Goal: Task Accomplishment & Management: Manage account settings

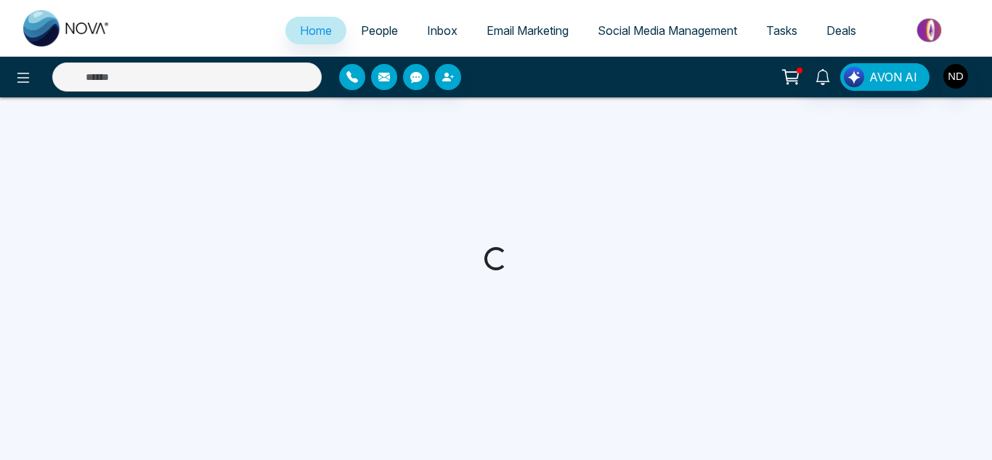
select select "*"
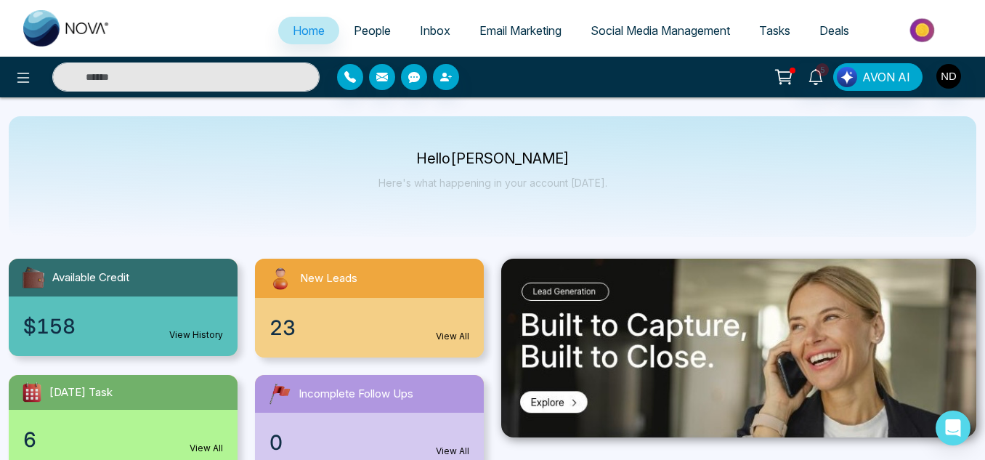
click at [769, 36] on span "Tasks" at bounding box center [774, 30] width 31 height 15
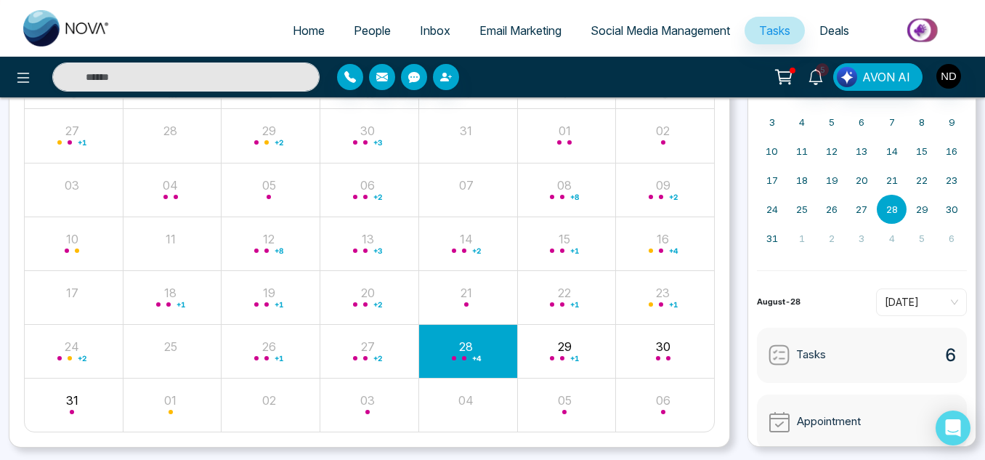
scroll to position [148, 0]
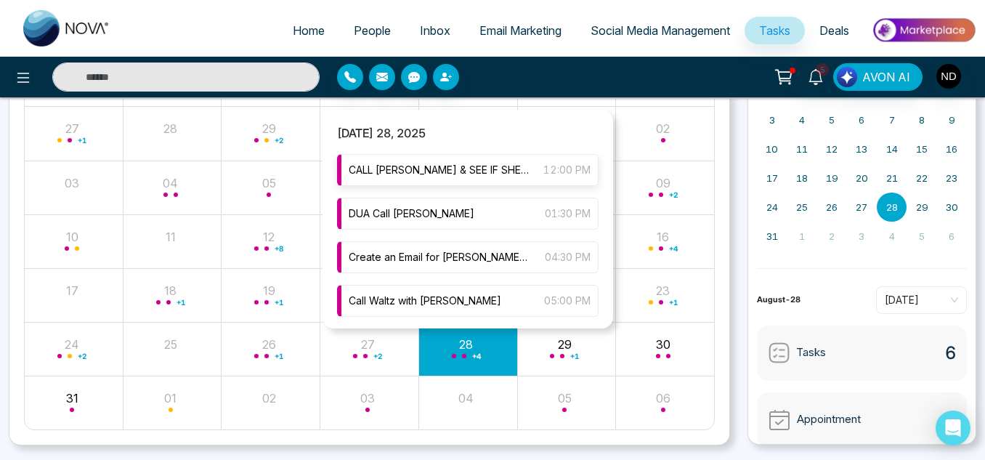
click at [445, 177] on span "CALL [PERSON_NAME] & SEE IF SHE CAN COME" at bounding box center [439, 170] width 180 height 16
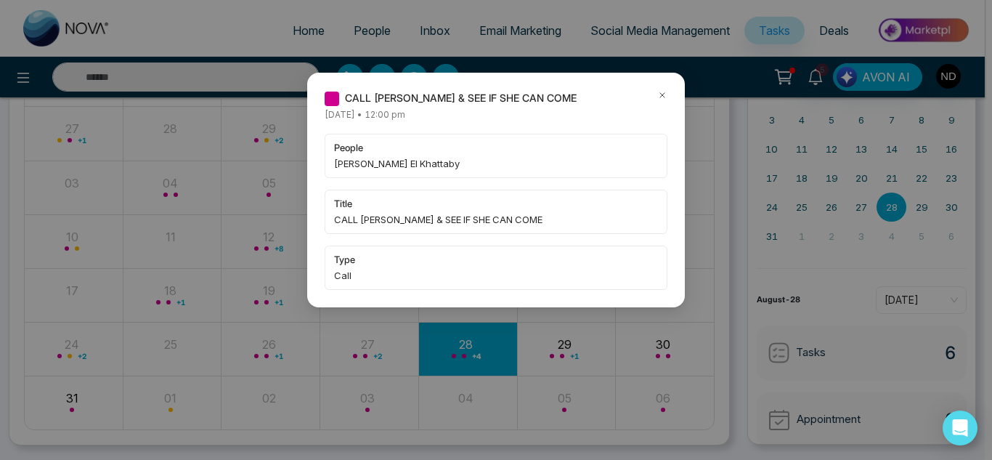
click at [659, 97] on icon at bounding box center [662, 95] width 10 height 10
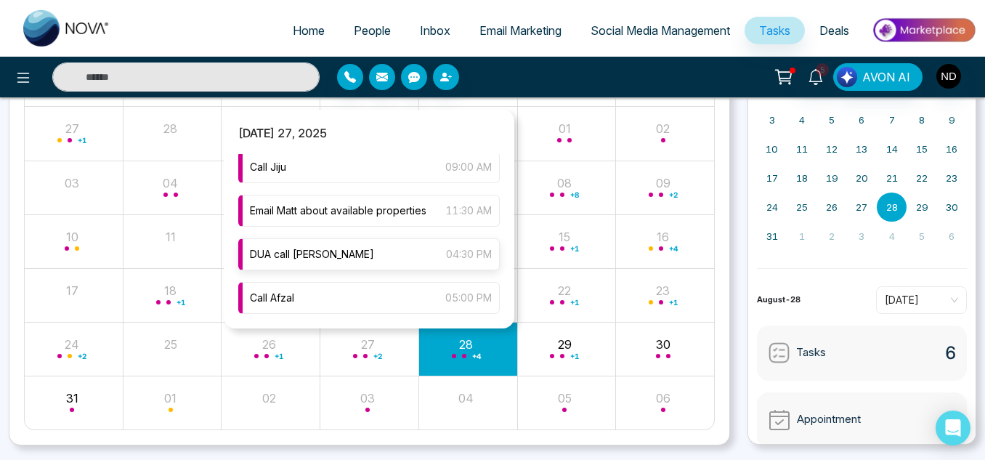
scroll to position [3, 0]
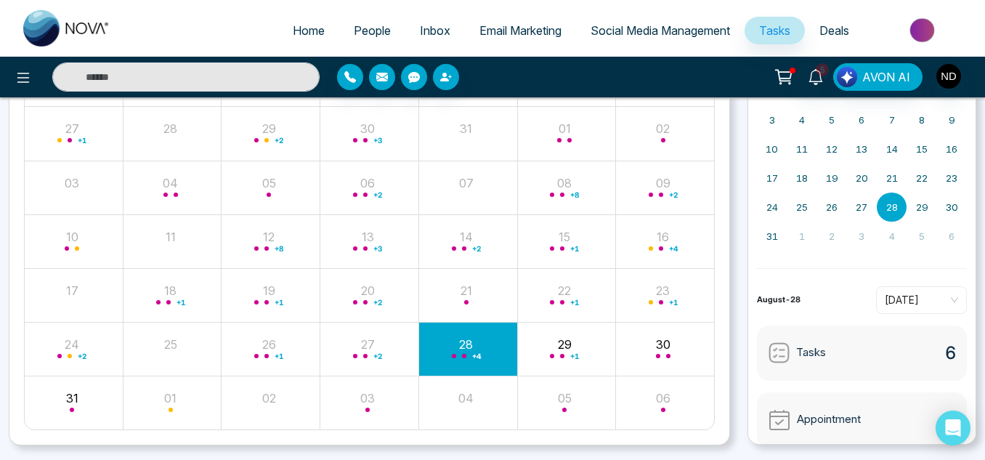
click at [472, 361] on div "+ 4" at bounding box center [467, 348] width 99 height 35
click at [235, 81] on input "text" at bounding box center [185, 76] width 267 height 29
click at [112, 69] on input "text" at bounding box center [185, 76] width 267 height 29
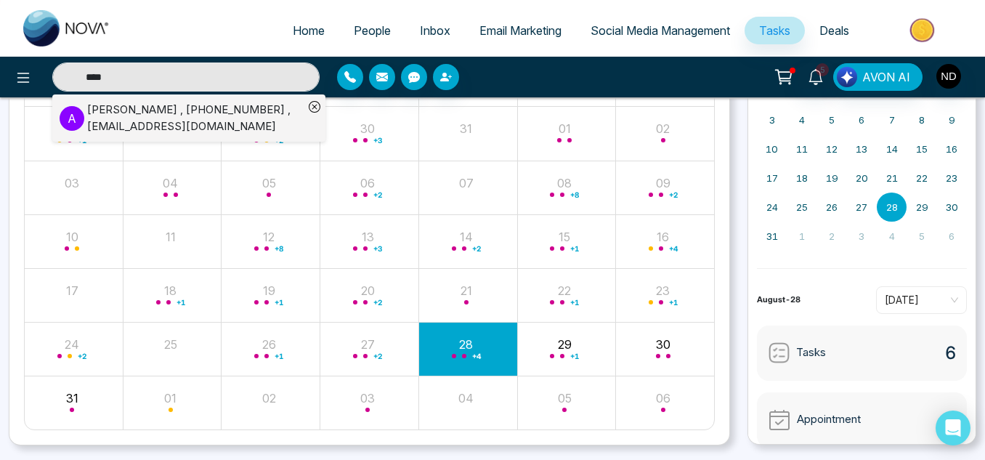
type input "****"
click at [132, 115] on div "[PERSON_NAME] , [PHONE_NUMBER] , [EMAIL_ADDRESS][DOMAIN_NAME]" at bounding box center [195, 118] width 216 height 33
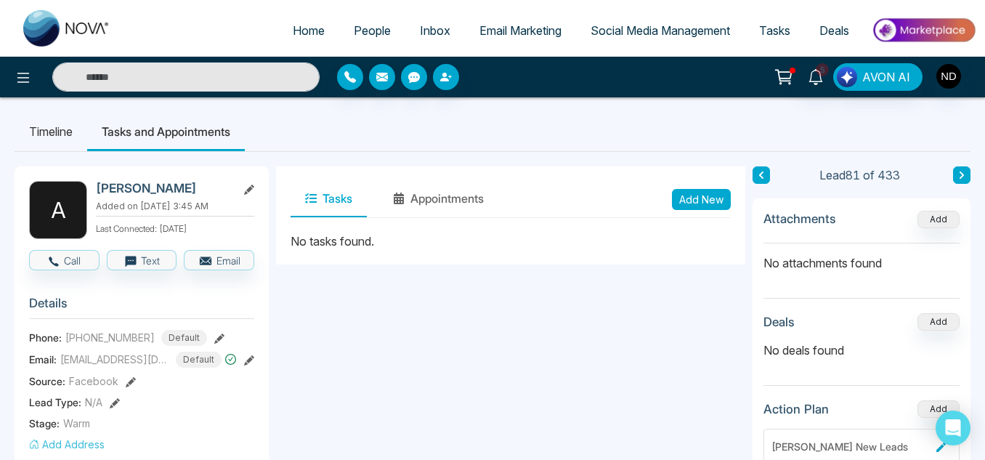
click at [363, 26] on span "People" at bounding box center [372, 30] width 37 height 15
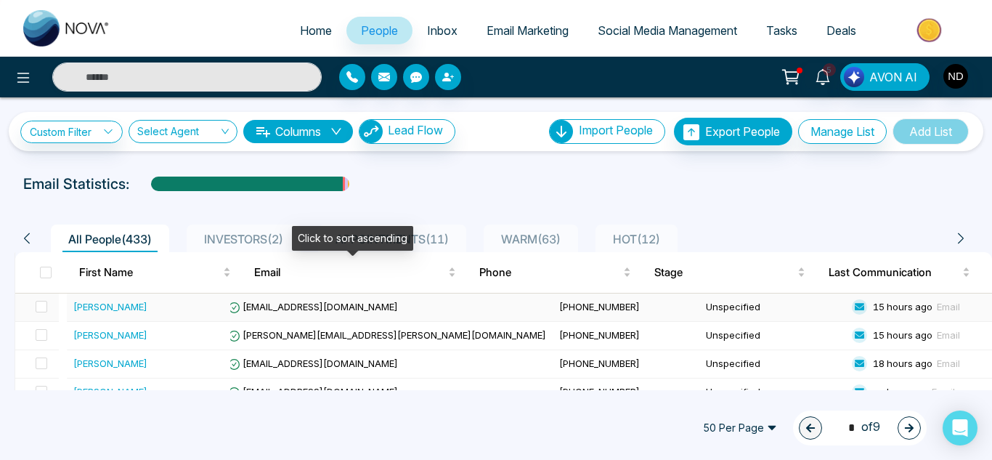
click at [455, 317] on td "[EMAIL_ADDRESS][DOMAIN_NAME]" at bounding box center [388, 307] width 332 height 28
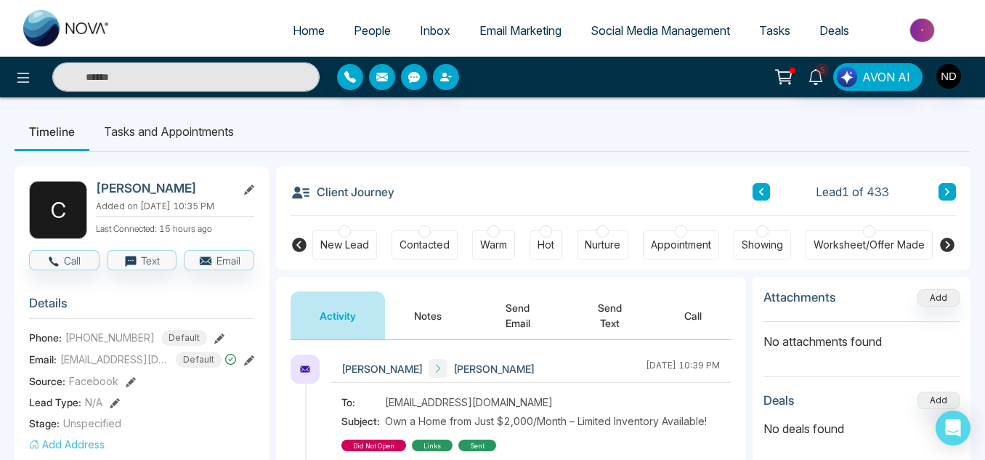
click at [455, 317] on button "Notes" at bounding box center [428, 315] width 86 height 48
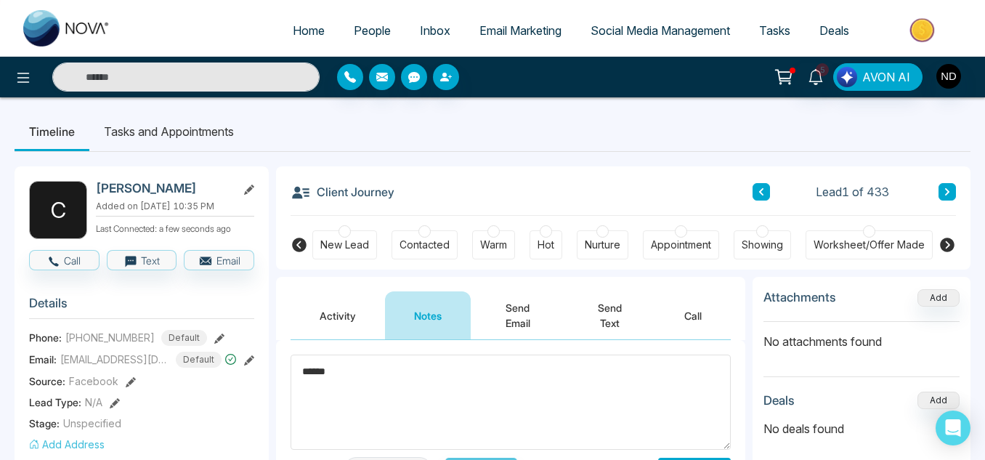
scroll to position [123, 0]
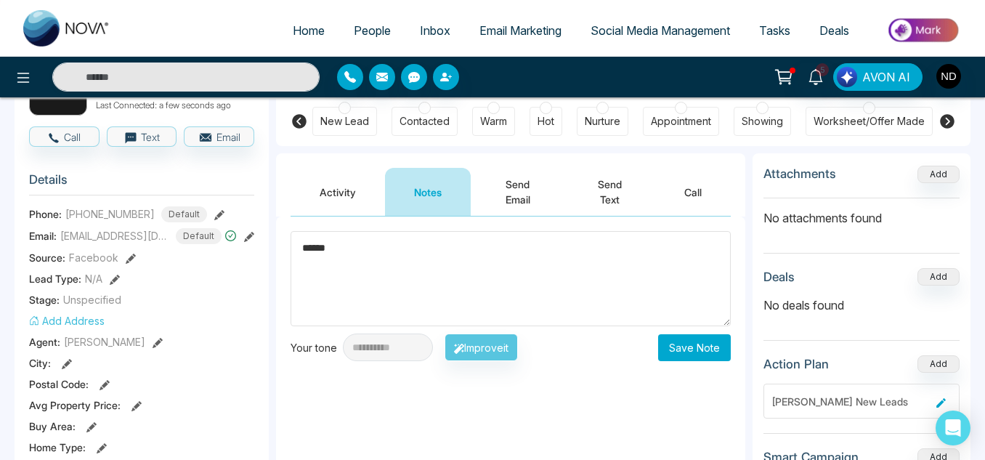
type textarea "******"
click at [700, 341] on button "Save Note" at bounding box center [694, 347] width 73 height 27
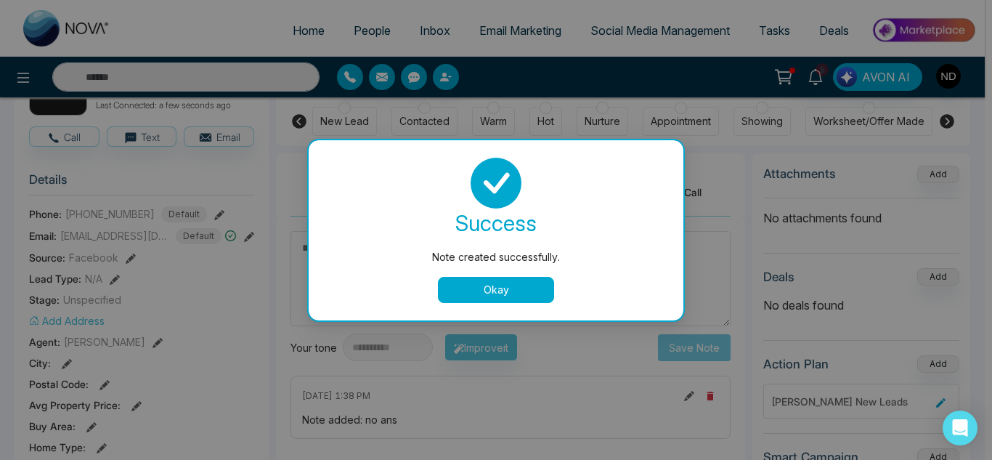
click at [469, 273] on div "success Note created successfully. Okay" at bounding box center [496, 230] width 340 height 145
click at [471, 285] on button "Okay" at bounding box center [496, 290] width 116 height 26
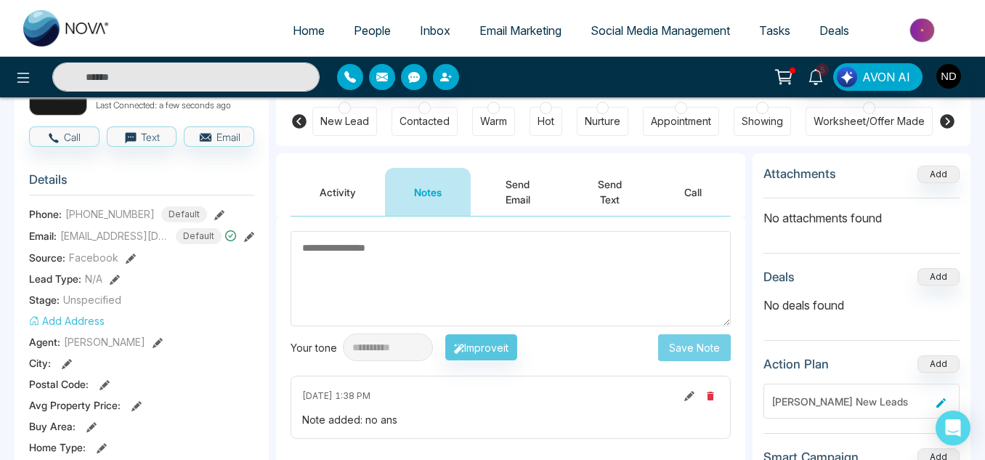
scroll to position [0, 0]
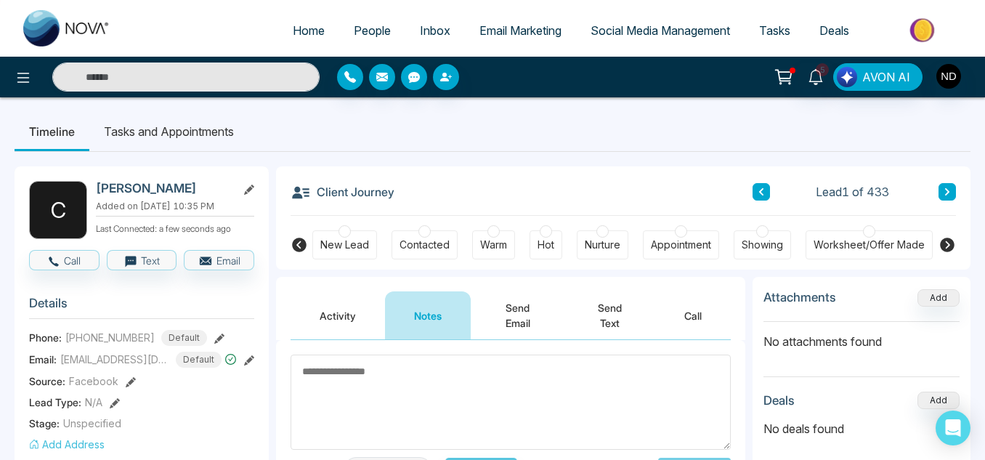
click at [938, 192] on button at bounding box center [946, 191] width 17 height 17
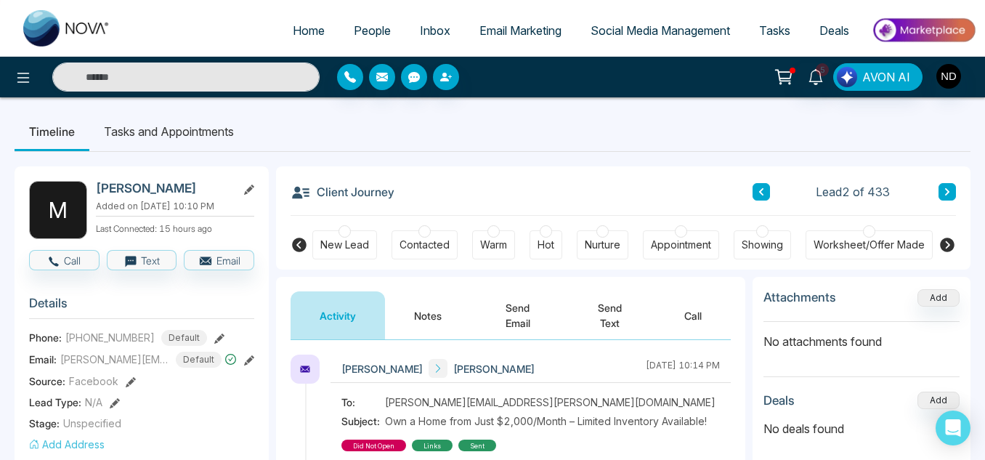
click at [423, 322] on button "Notes" at bounding box center [428, 315] width 86 height 48
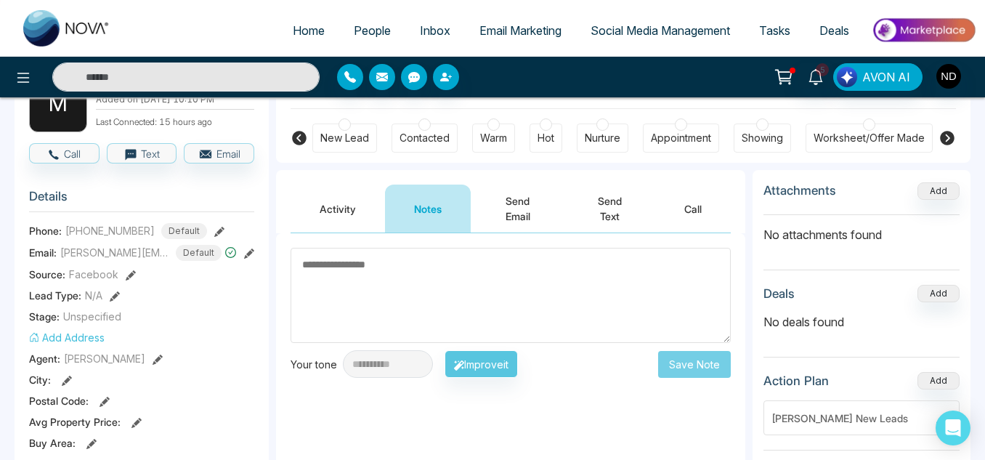
scroll to position [105, 0]
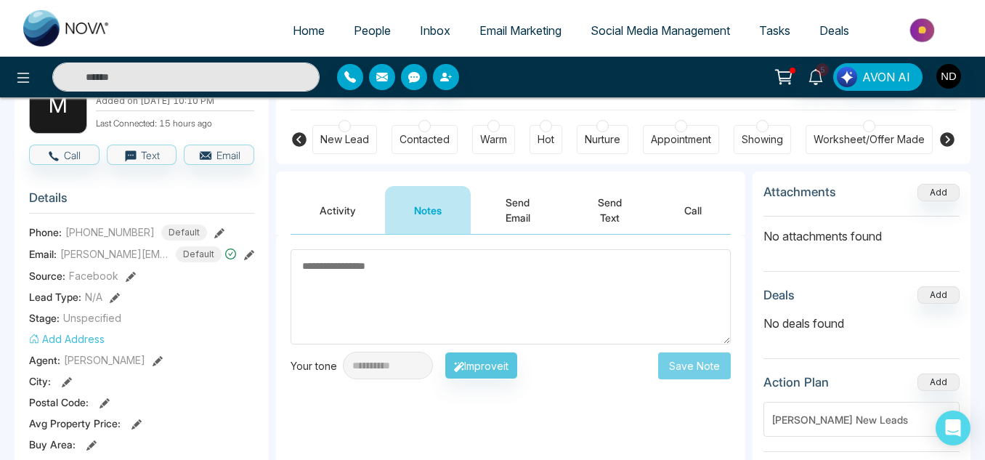
click at [423, 322] on textarea at bounding box center [511, 296] width 440 height 95
type textarea "******"
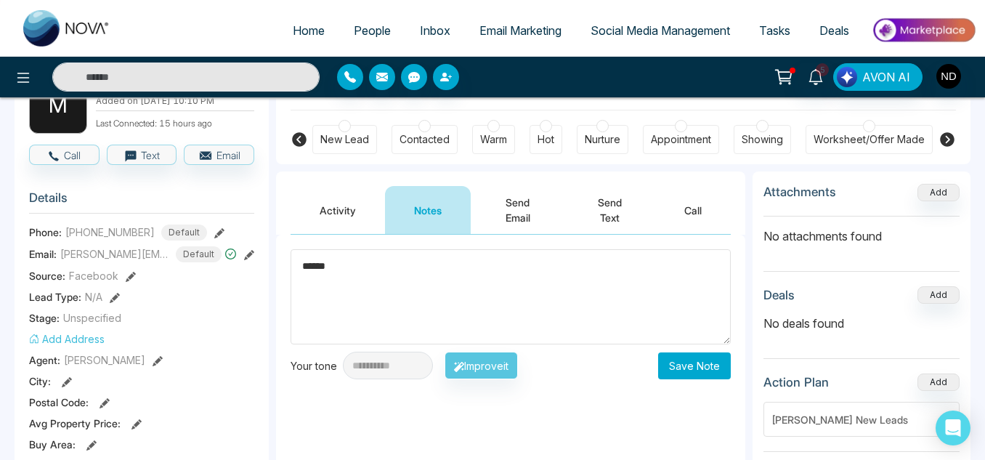
click at [693, 365] on button "Save Note" at bounding box center [694, 365] width 73 height 27
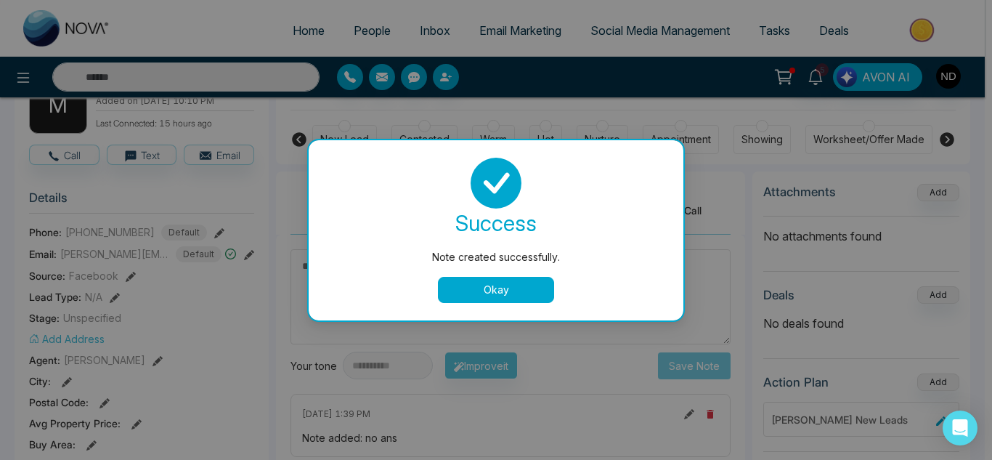
click at [498, 290] on button "Okay" at bounding box center [496, 290] width 116 height 26
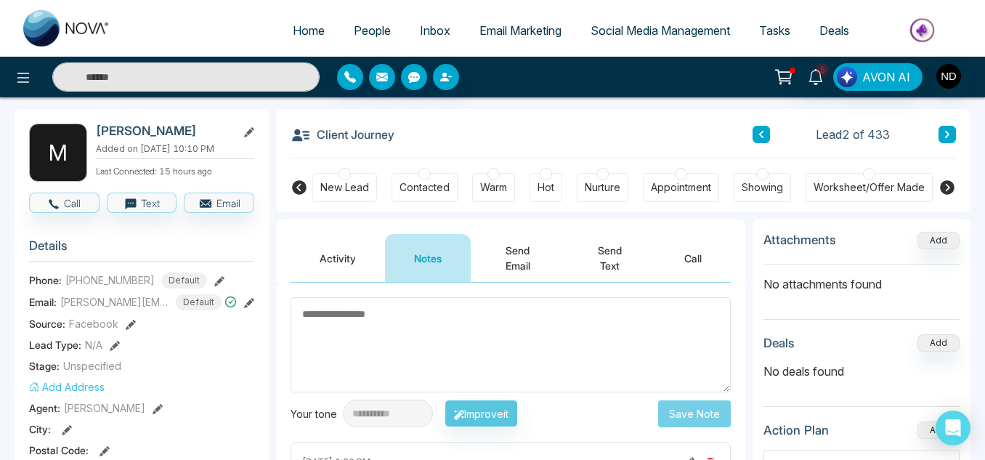
scroll to position [50, 0]
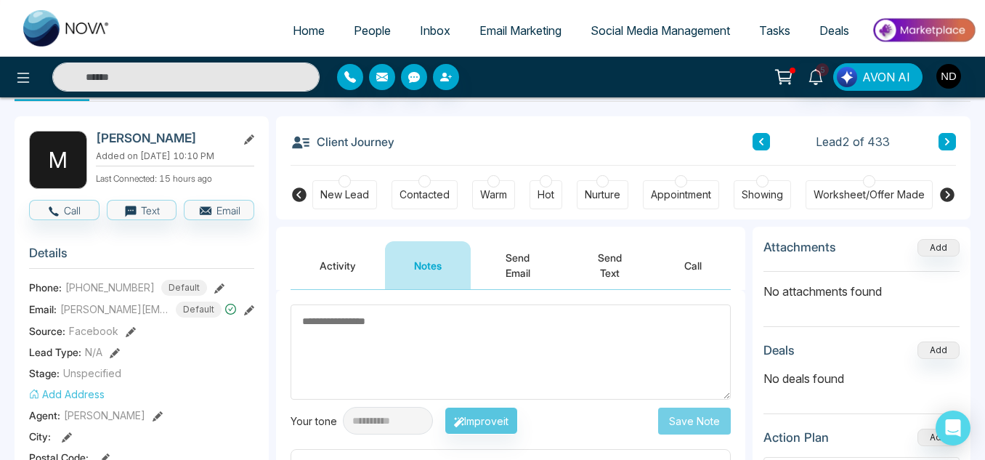
click at [943, 145] on icon at bounding box center [946, 141] width 7 height 9
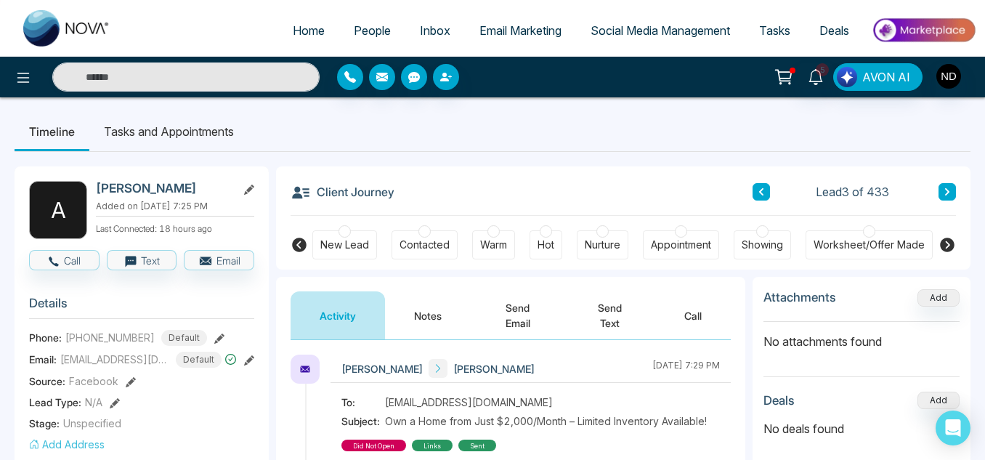
click at [432, 320] on button "Notes" at bounding box center [428, 315] width 86 height 48
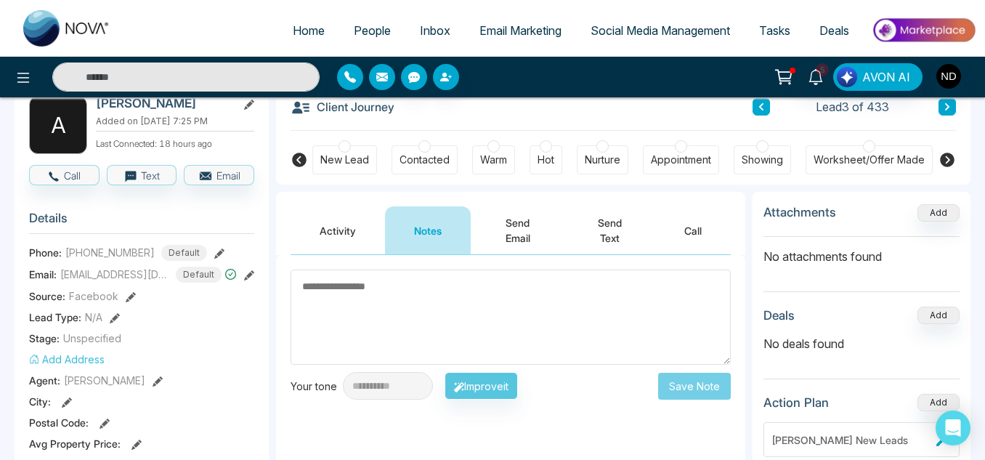
scroll to position [84, 0]
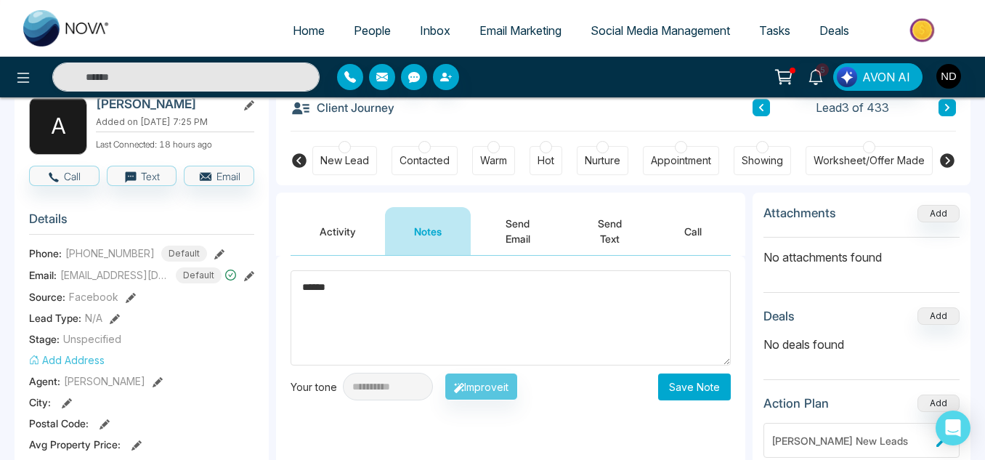
type textarea "******"
drag, startPoint x: 695, startPoint y: 410, endPoint x: 676, endPoint y: 405, distance: 19.8
click at [676, 405] on div "**********" at bounding box center [510, 401] width 469 height 291
click at [665, 399] on button "Save Note" at bounding box center [694, 386] width 73 height 27
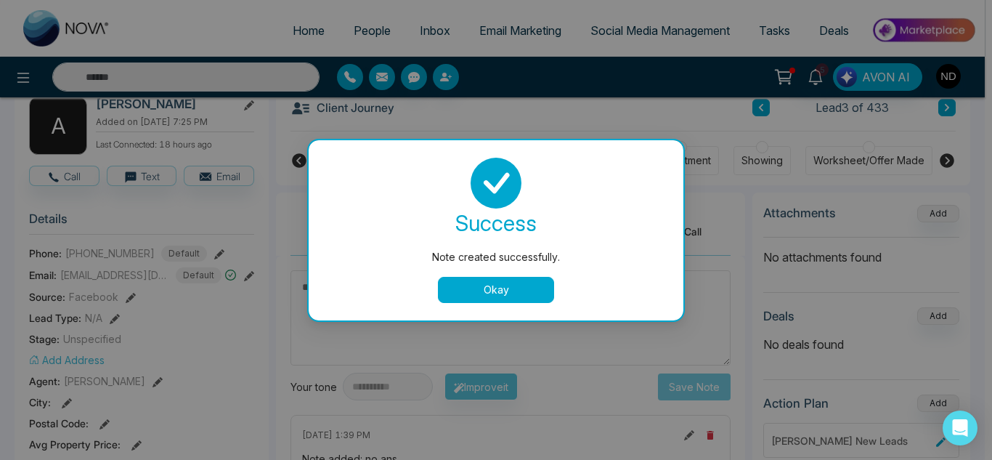
click at [505, 289] on button "Okay" at bounding box center [496, 290] width 116 height 26
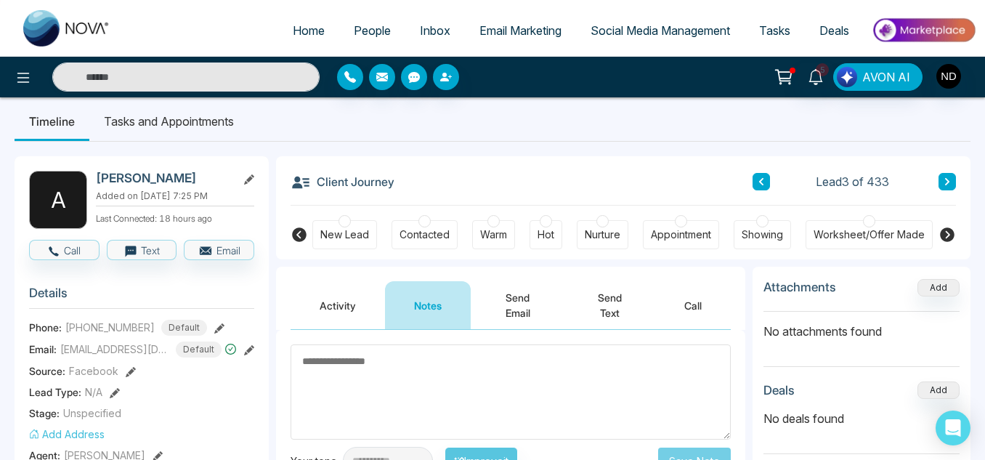
scroll to position [4, 0]
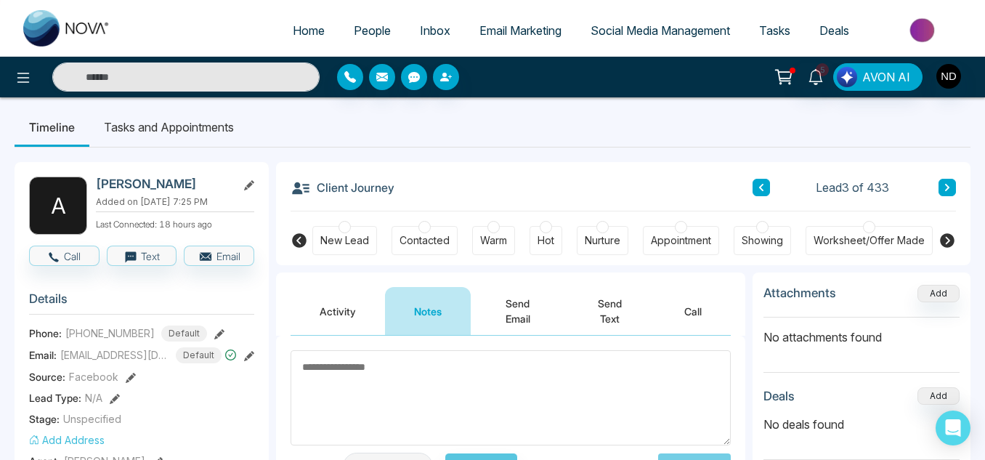
click at [947, 190] on icon at bounding box center [946, 187] width 7 height 9
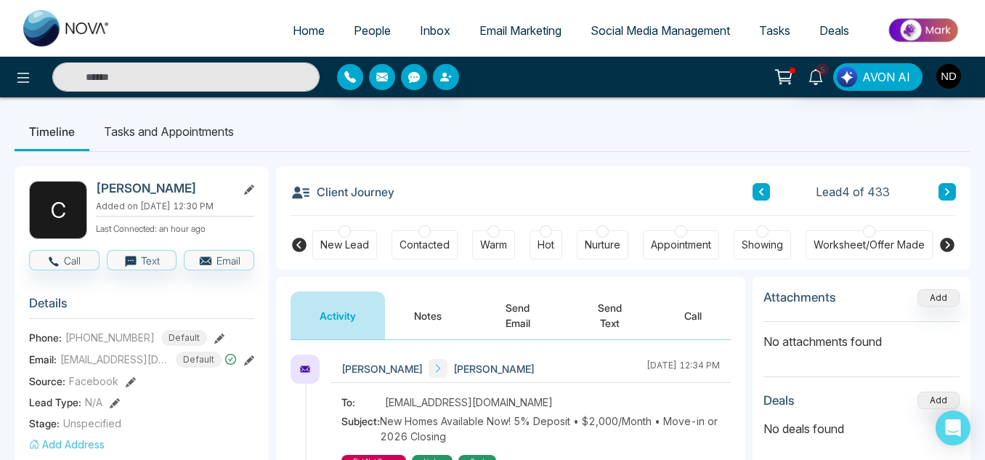
click at [412, 315] on button "Notes" at bounding box center [428, 315] width 86 height 48
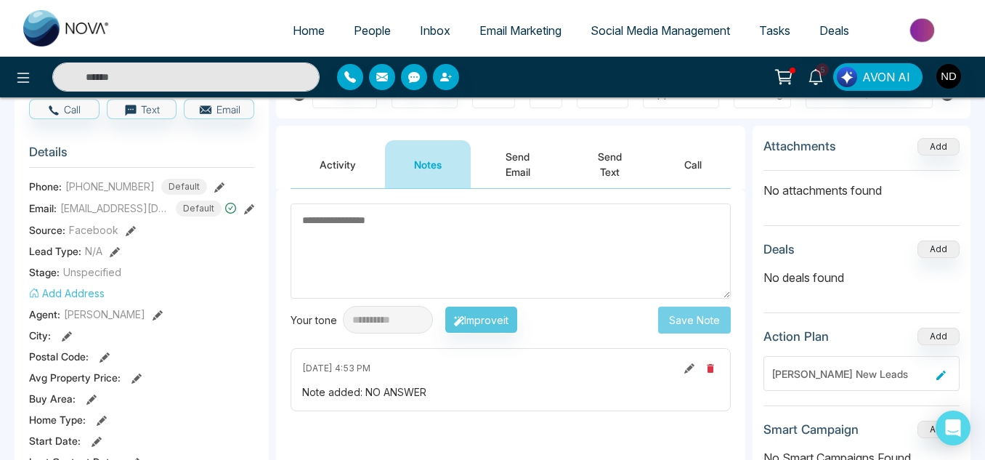
scroll to position [143, 0]
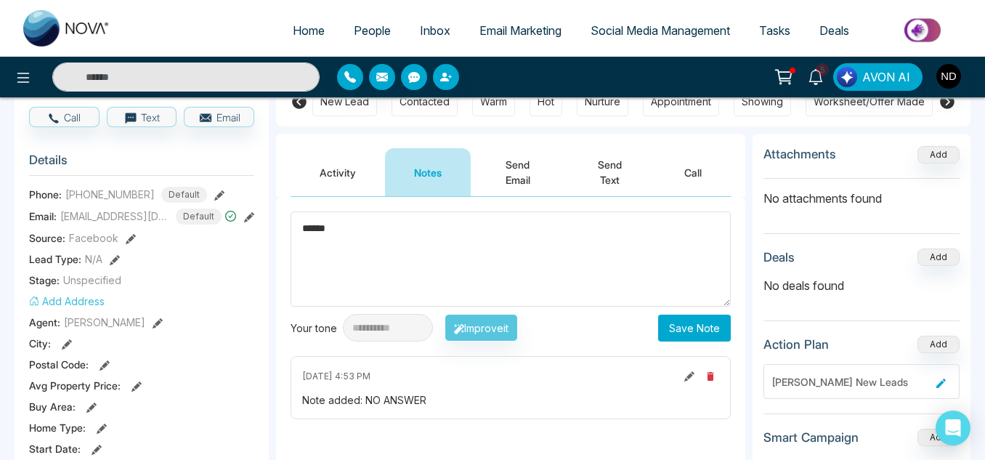
type textarea "******"
click at [675, 333] on button "Save Note" at bounding box center [694, 327] width 73 height 27
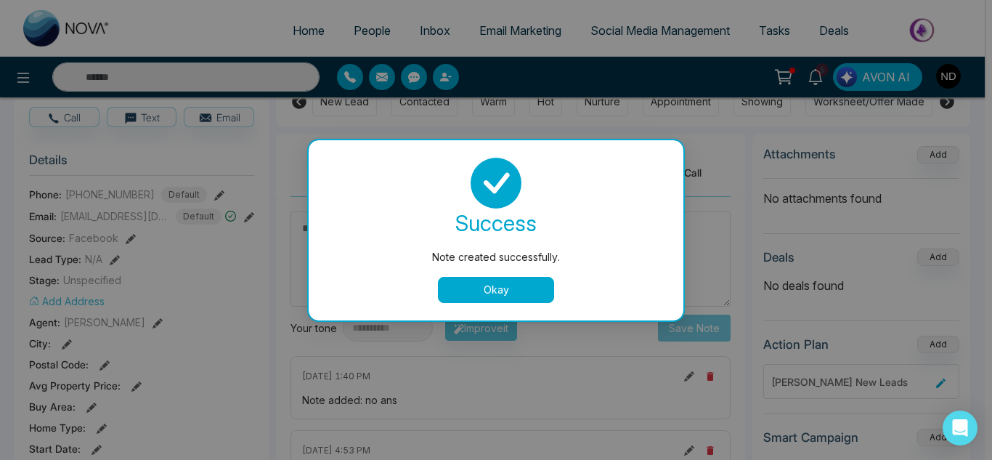
click at [507, 283] on button "Okay" at bounding box center [496, 290] width 116 height 26
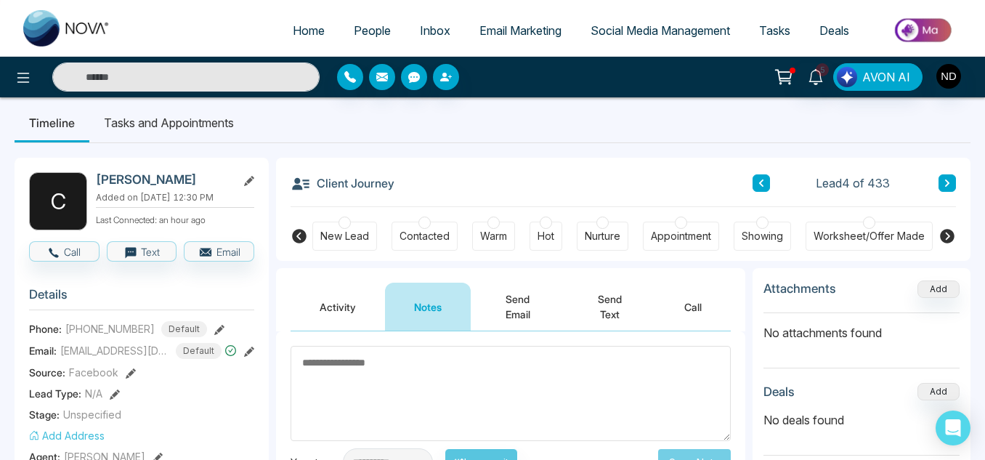
scroll to position [8, 0]
click at [950, 177] on button at bounding box center [946, 183] width 17 height 17
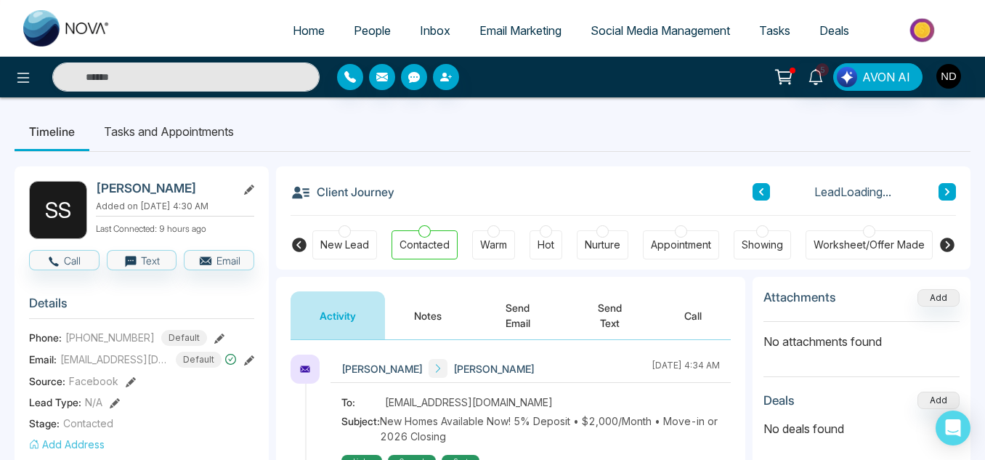
scroll to position [80, 0]
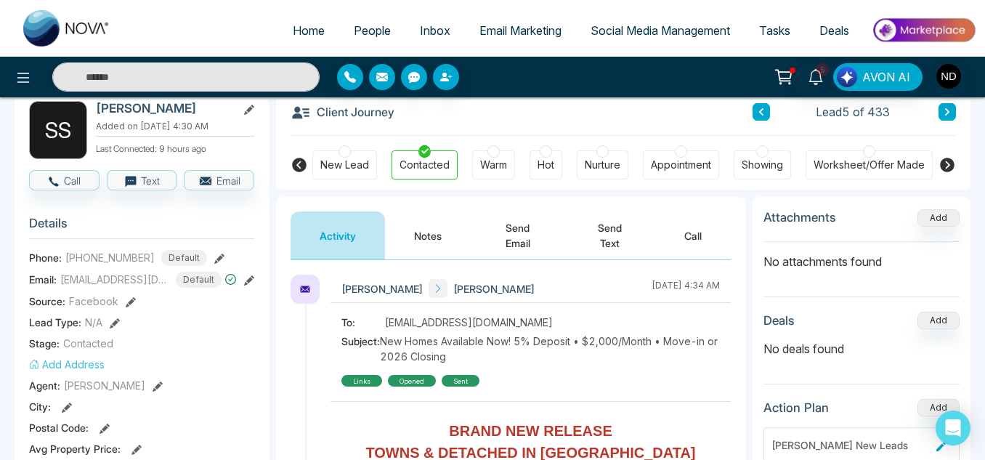
click at [402, 223] on button "Notes" at bounding box center [428, 235] width 86 height 48
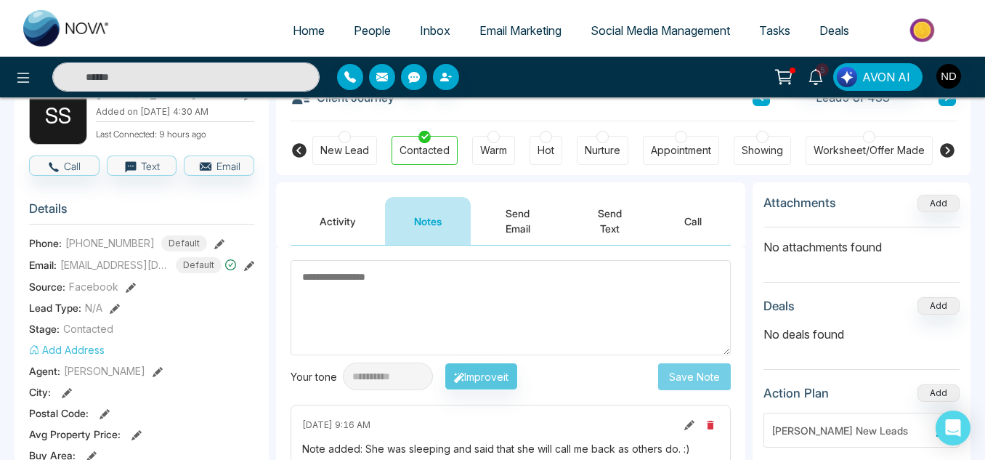
scroll to position [99, 0]
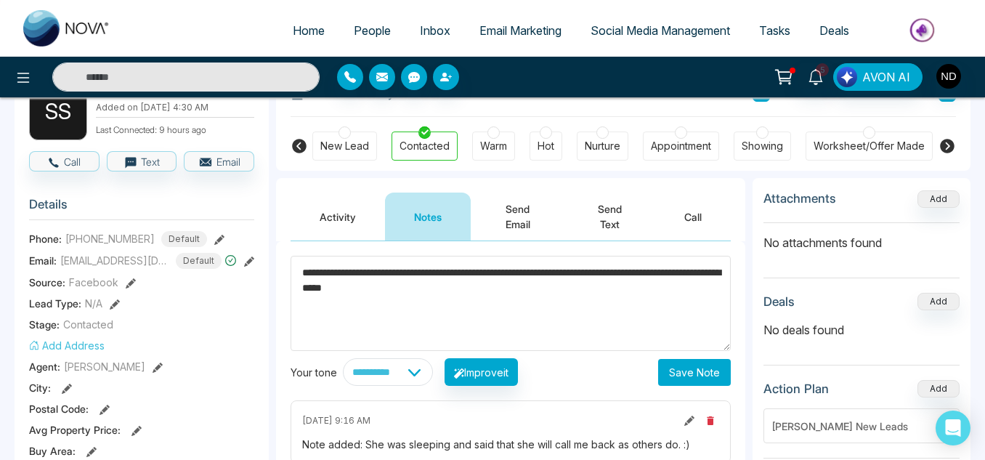
type textarea "**********"
click at [710, 369] on button "Save Note" at bounding box center [694, 372] width 73 height 27
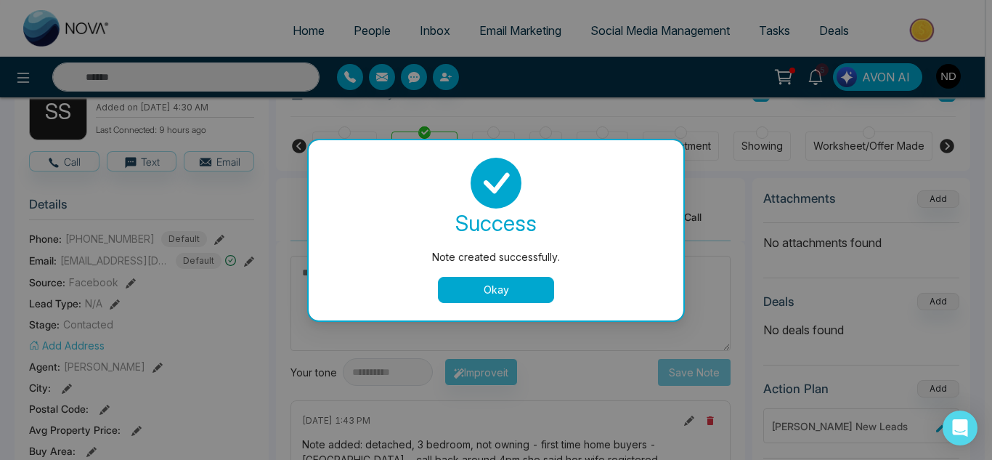
click at [519, 282] on button "Okay" at bounding box center [496, 290] width 116 height 26
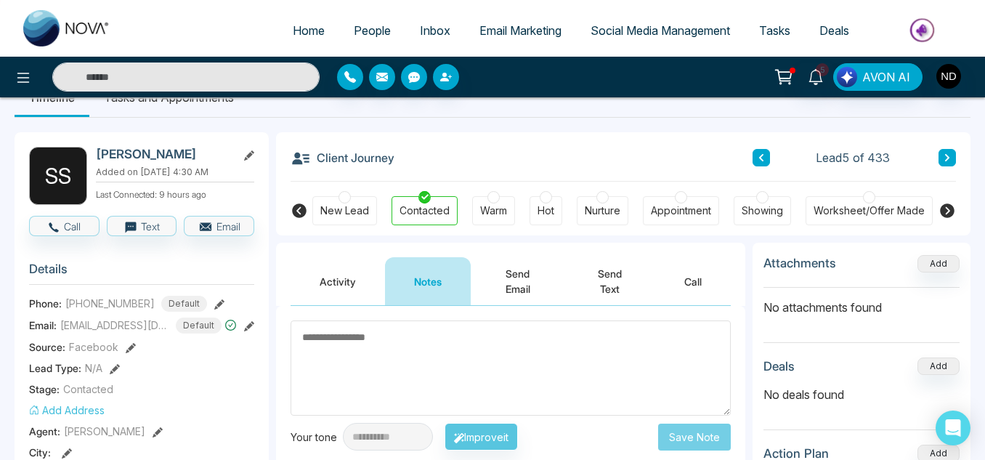
scroll to position [33, 0]
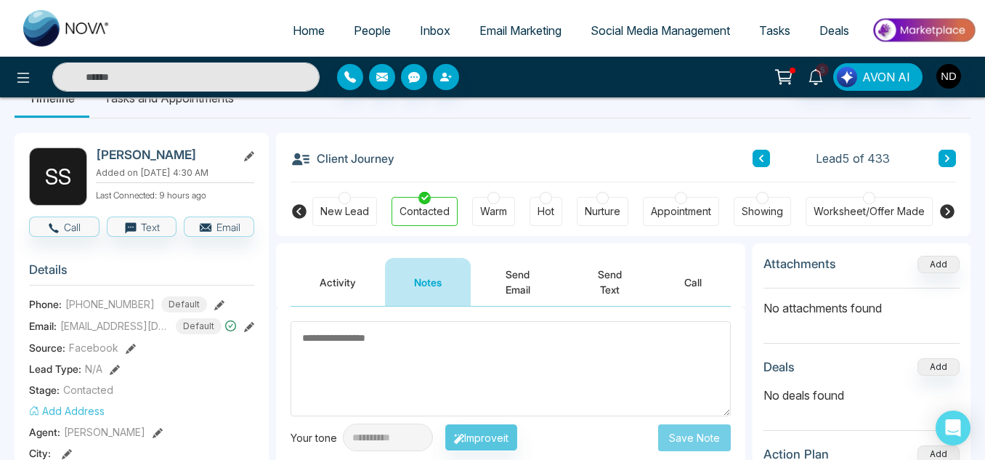
click at [941, 166] on button at bounding box center [946, 158] width 17 height 17
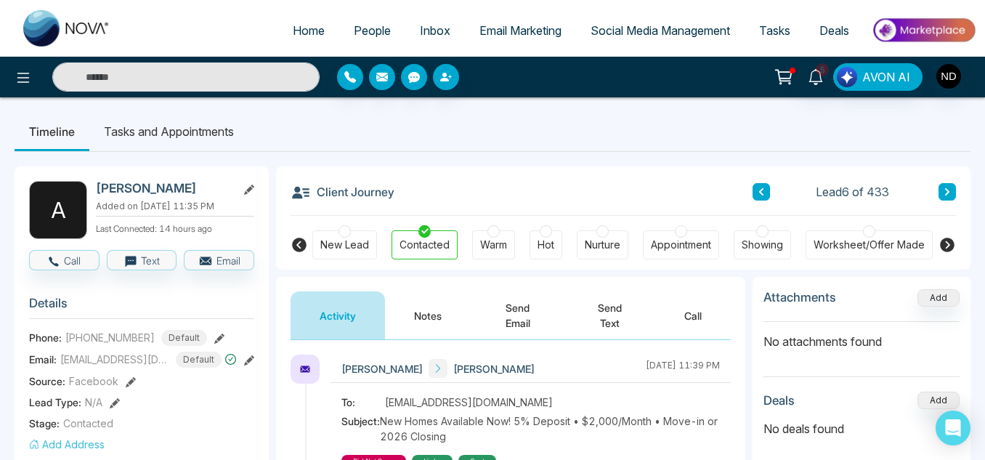
click at [940, 199] on button at bounding box center [946, 191] width 17 height 17
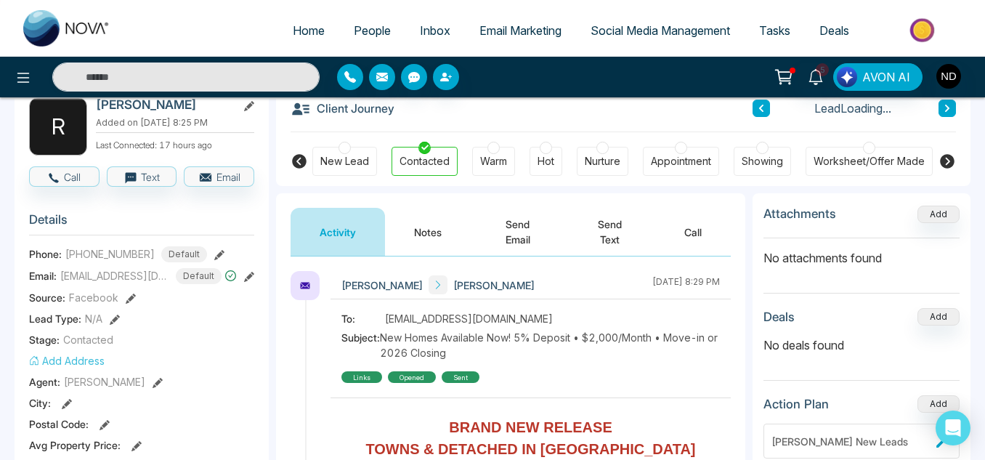
scroll to position [87, 0]
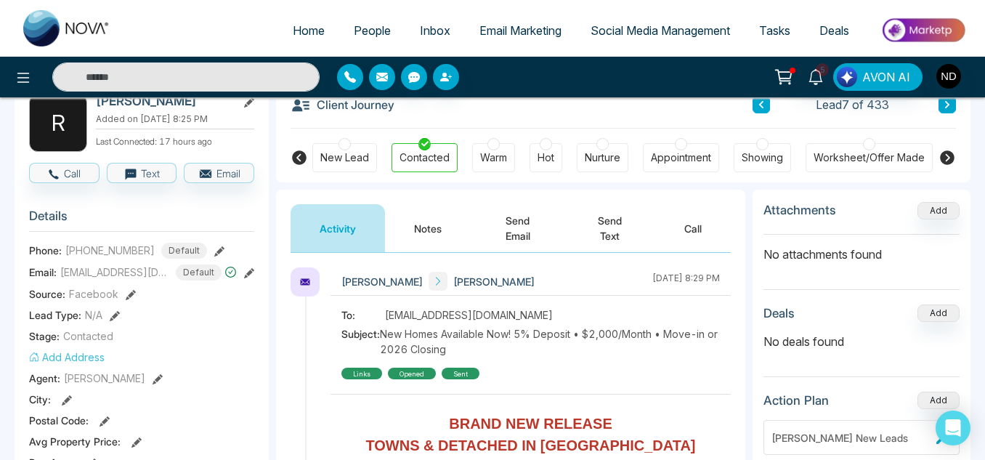
click at [433, 226] on button "Notes" at bounding box center [428, 228] width 86 height 48
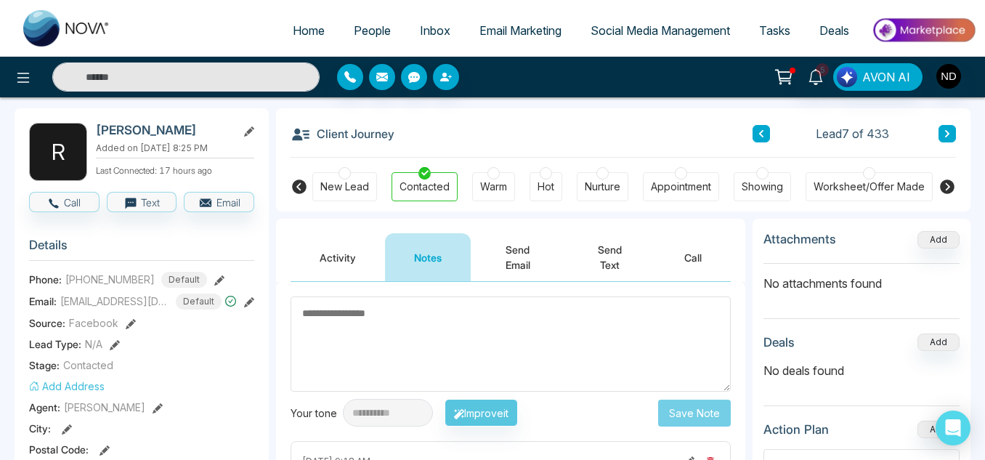
scroll to position [57, 0]
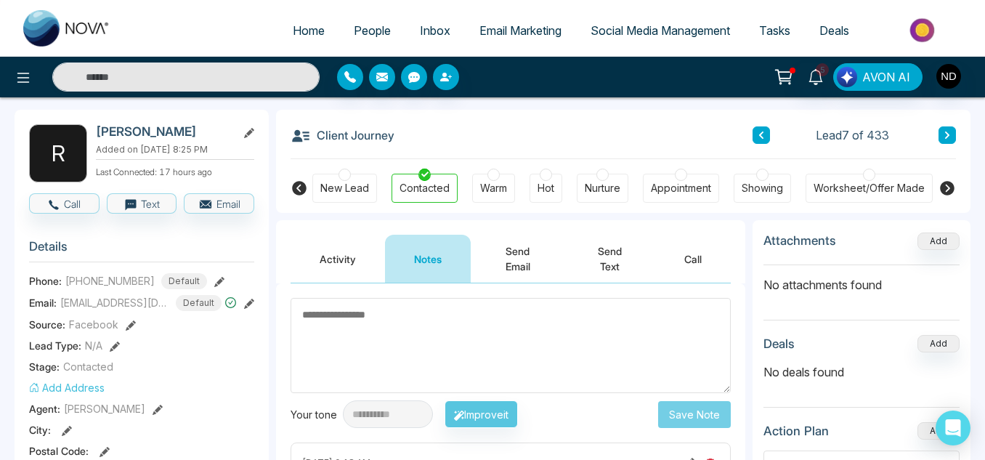
click at [954, 134] on button at bounding box center [946, 134] width 17 height 17
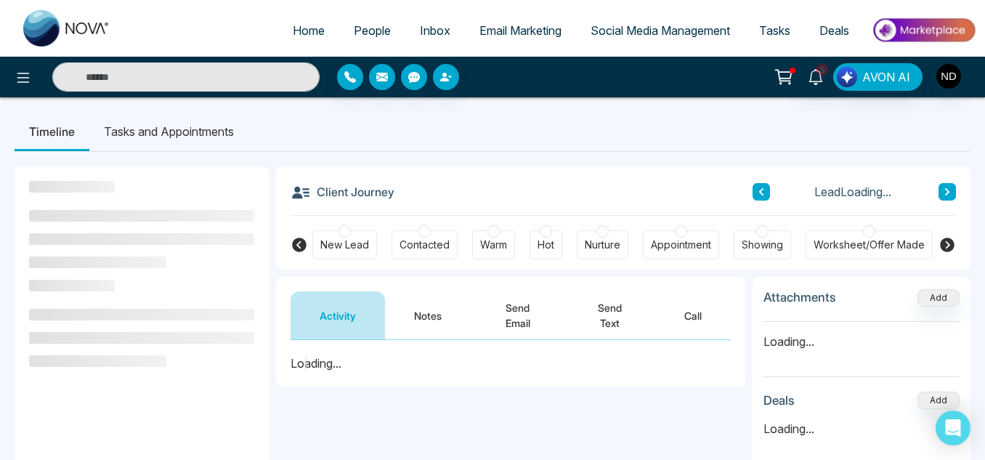
click at [423, 333] on button "Notes" at bounding box center [428, 315] width 86 height 48
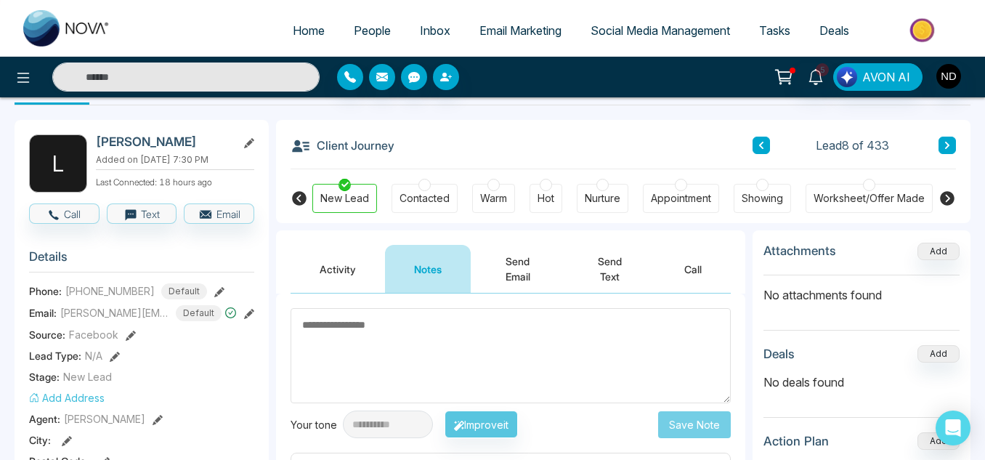
scroll to position [46, 0]
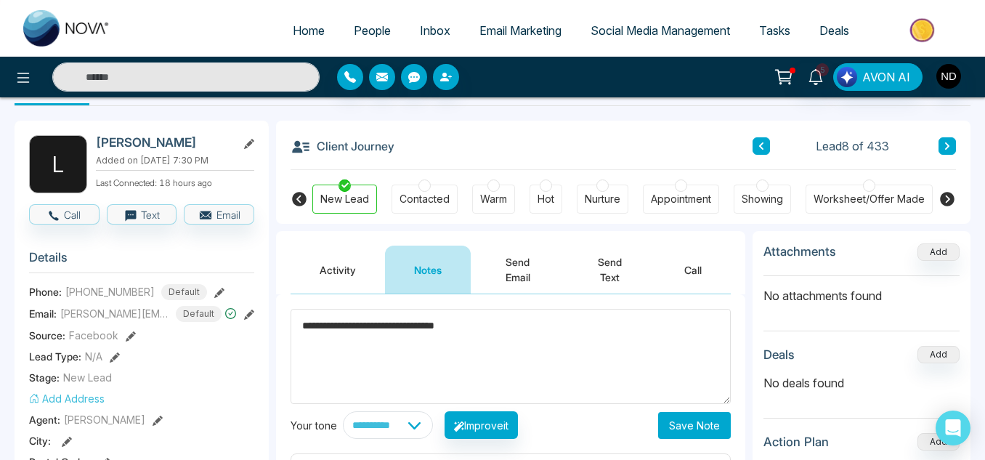
type textarea "**********"
click at [704, 426] on button "Save Note" at bounding box center [694, 425] width 73 height 27
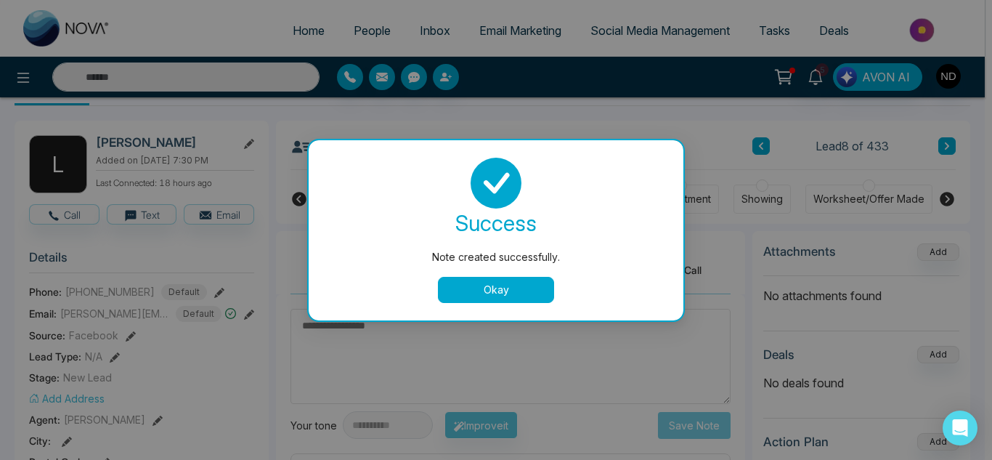
click at [452, 288] on button "Okay" at bounding box center [496, 290] width 116 height 26
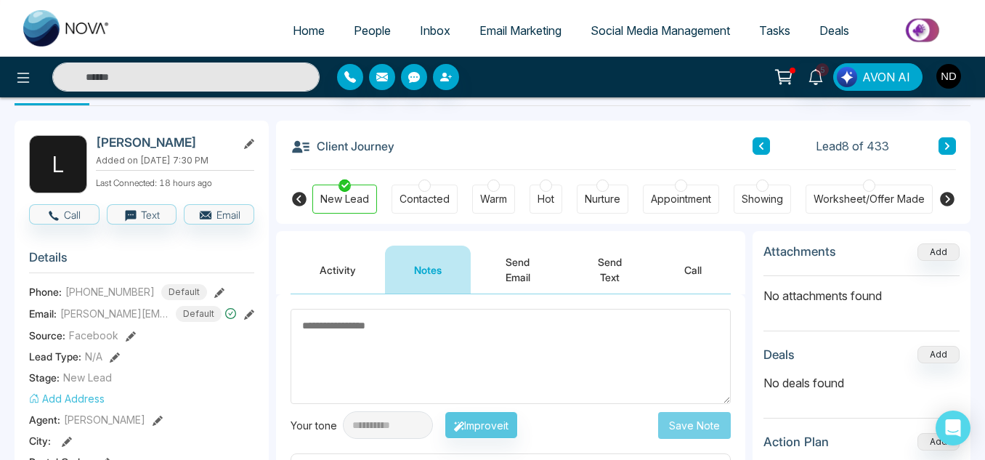
click at [434, 199] on div "Contacted" at bounding box center [424, 199] width 50 height 15
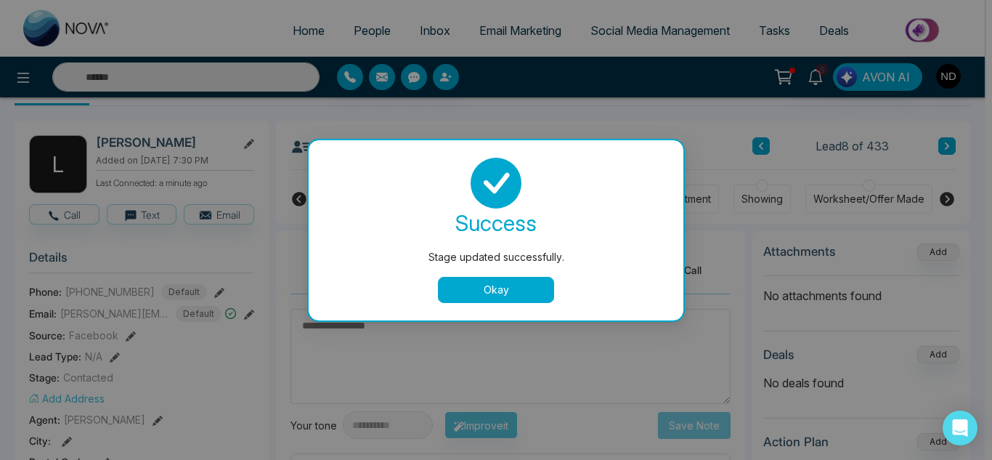
click at [511, 288] on button "Okay" at bounding box center [496, 290] width 116 height 26
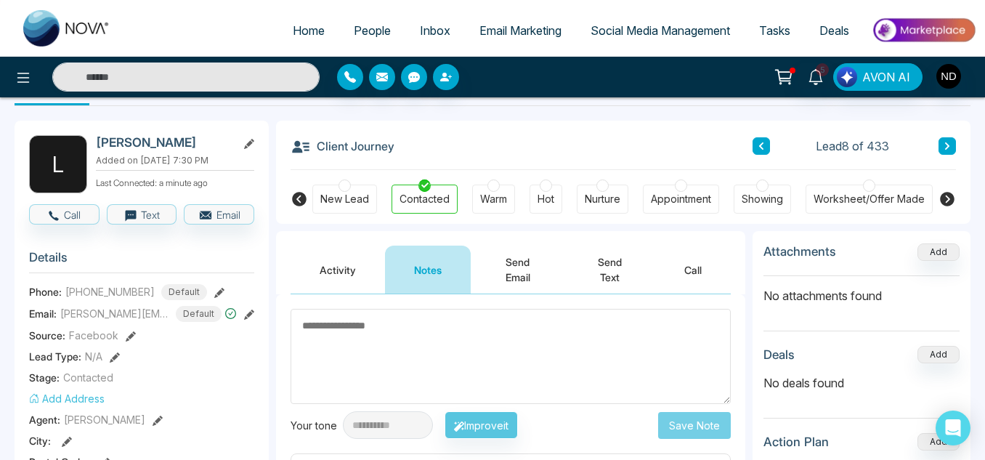
click at [947, 149] on icon at bounding box center [946, 146] width 7 height 9
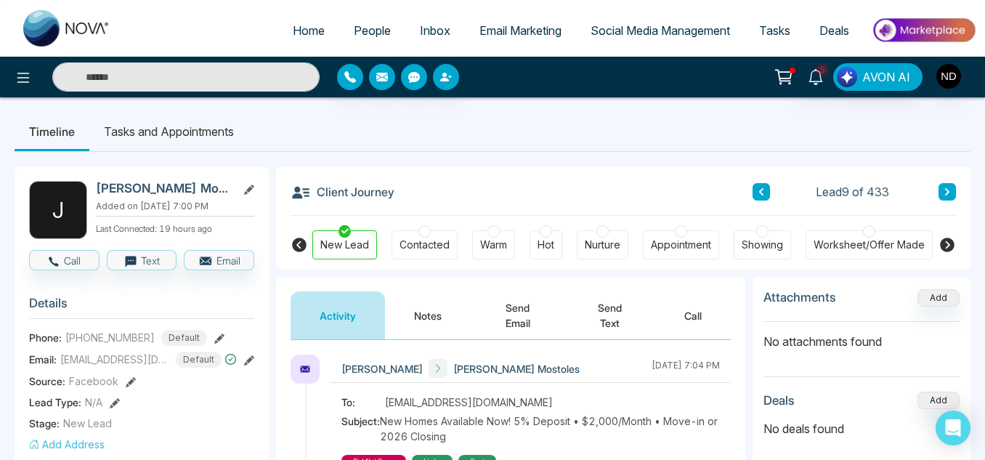
click at [452, 317] on button "Notes" at bounding box center [428, 315] width 86 height 48
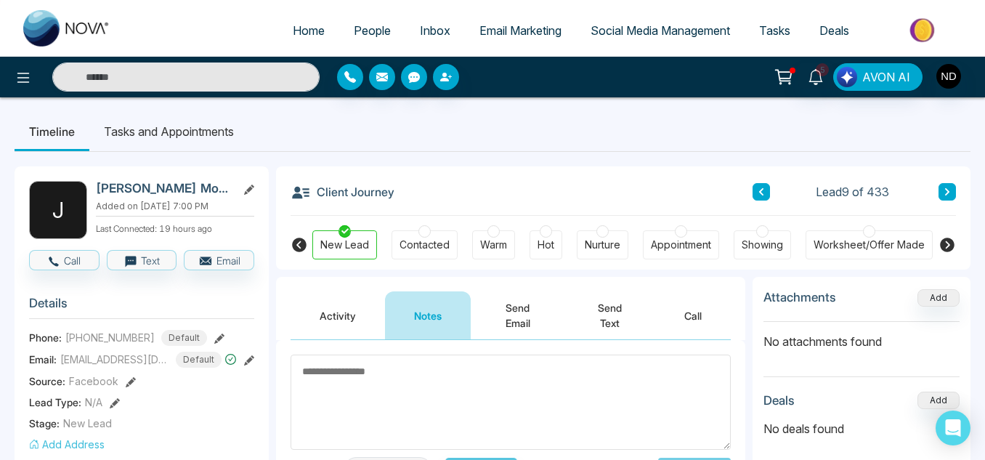
click at [354, 30] on span "People" at bounding box center [372, 30] width 37 height 15
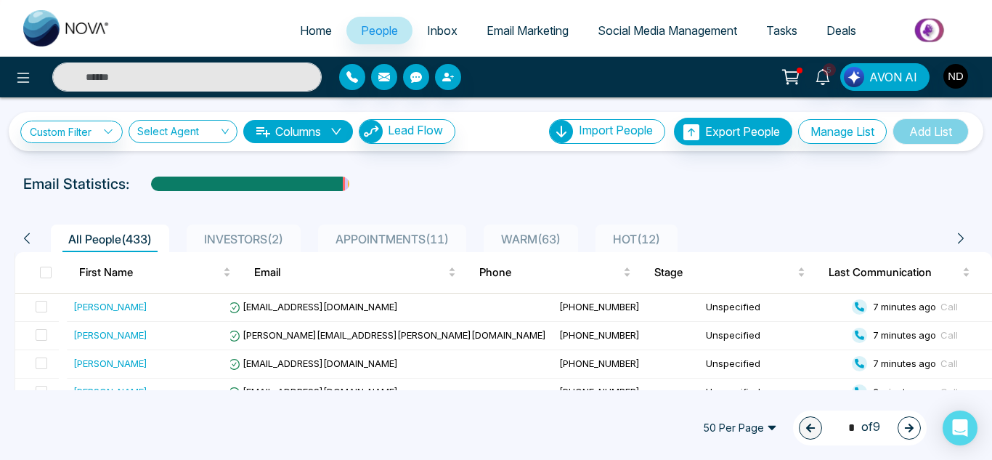
click at [513, 238] on span "WARM ( 63 )" at bounding box center [530, 239] width 71 height 15
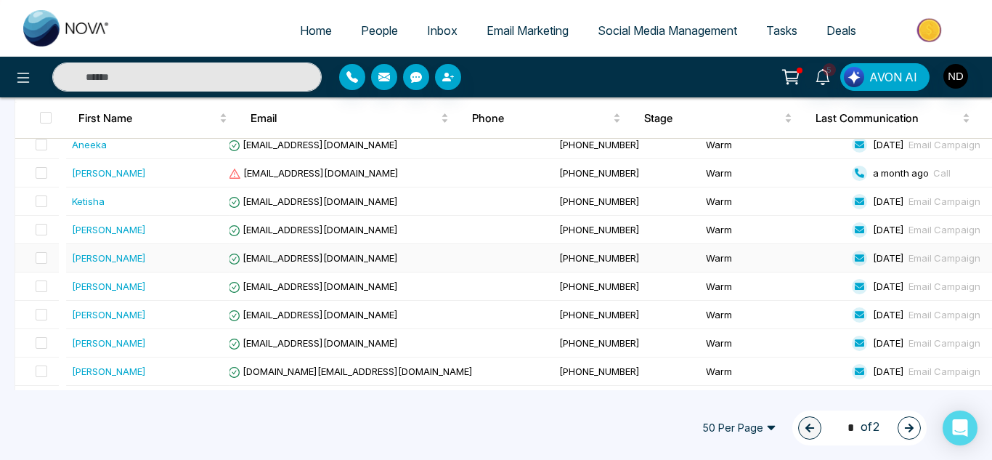
scroll to position [1363, 0]
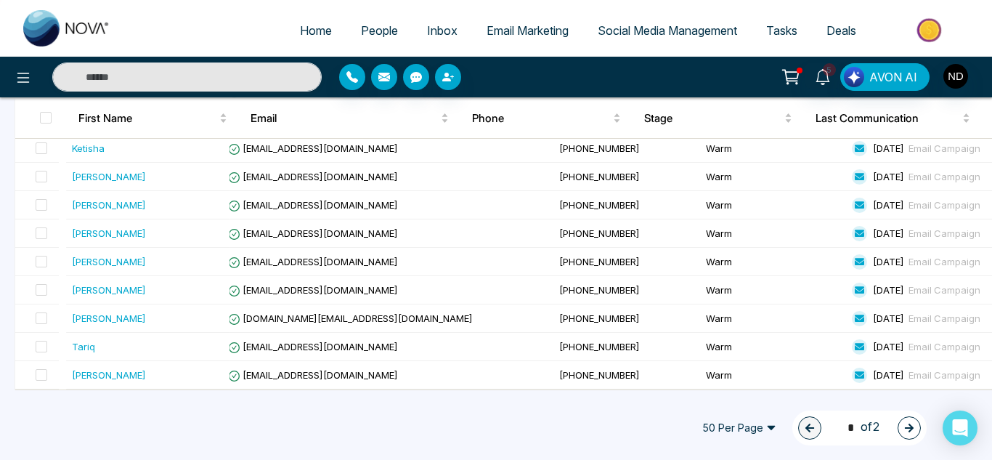
click at [914, 431] on button "button" at bounding box center [909, 427] width 23 height 23
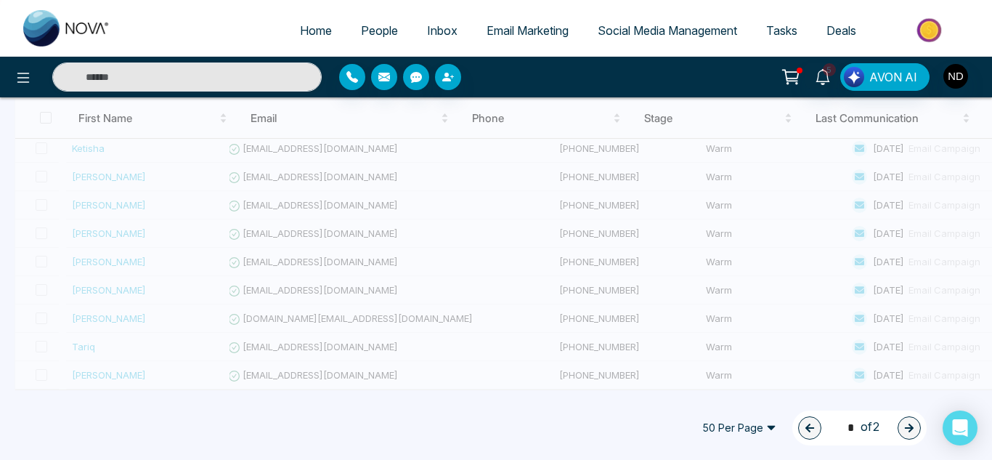
type input "*"
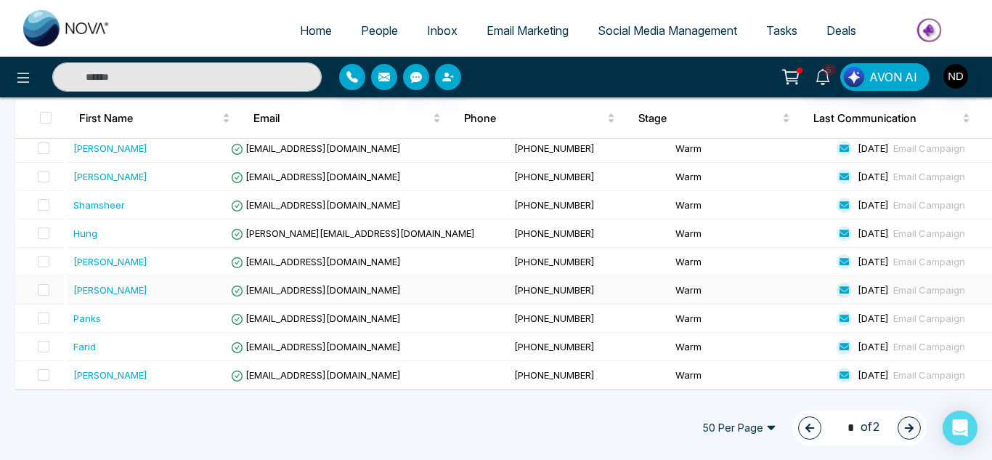
scroll to position [0, 0]
